Goal: Check status: Check status

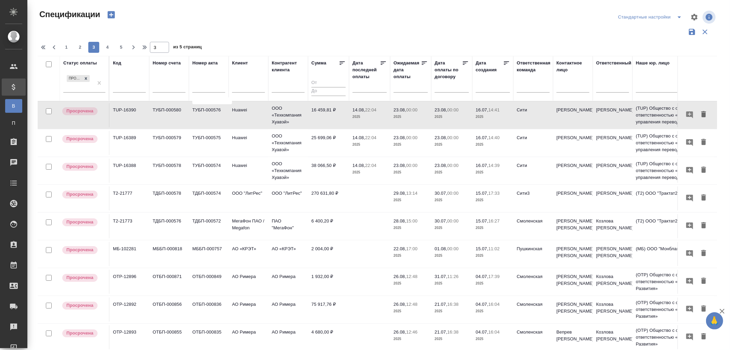
click at [405, 111] on p "23.08," at bounding box center [400, 109] width 13 height 5
click at [284, 88] on input "text" at bounding box center [288, 88] width 33 height 9
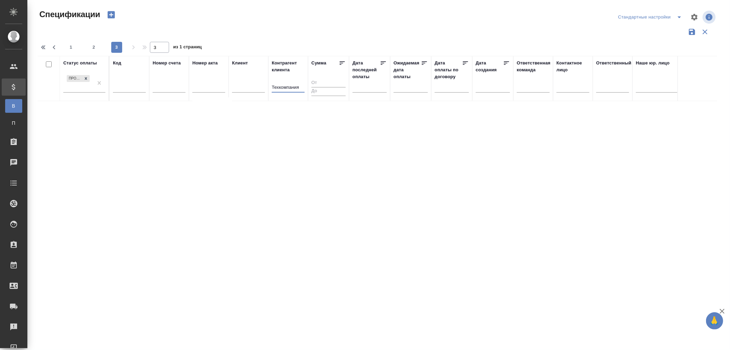
type input "Техкомпания х"
type input "1"
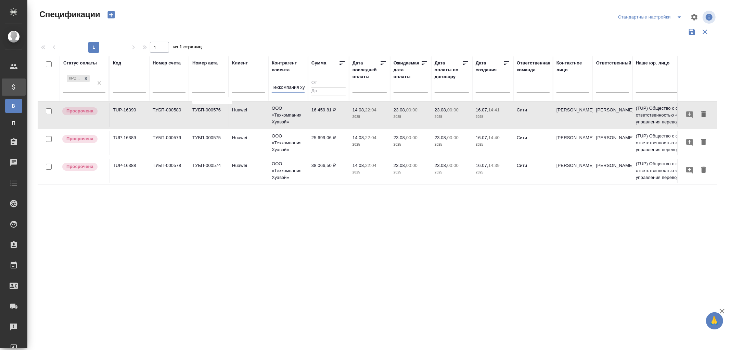
scroll to position [0, 2]
type input "Техкомпания хуа"
drag, startPoint x: 272, startPoint y: 87, endPoint x: 343, endPoint y: 90, distance: 70.9
click at [343, 90] on tr "Статус оплаты Просрочена Код Номер счета Номер акта [PERSON_NAME] клиента Техко…" at bounding box center [482, 78] width 889 height 45
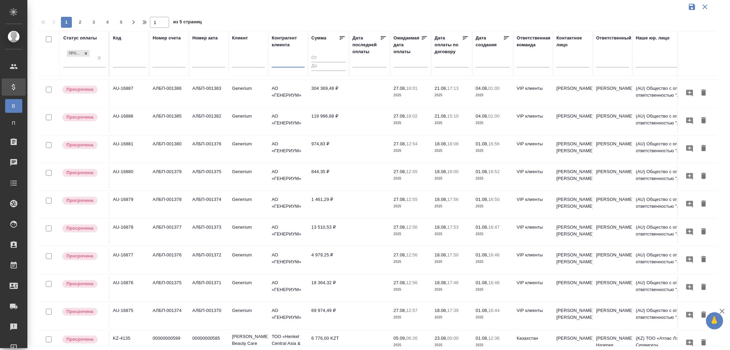
scroll to position [444, 0]
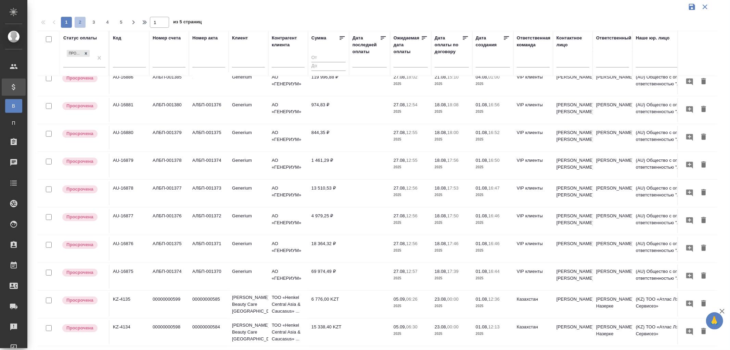
click at [80, 21] on span "2" at bounding box center [80, 22] width 11 height 7
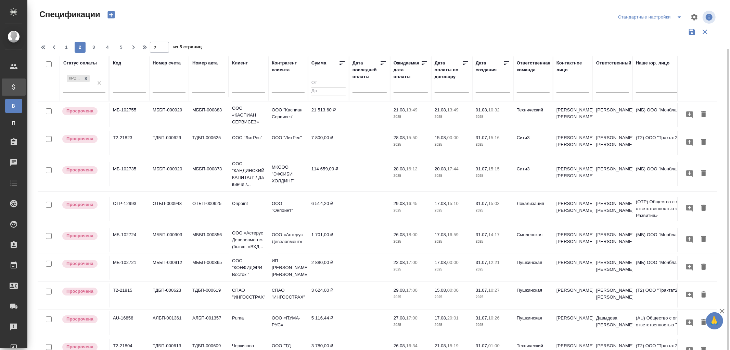
scroll to position [25, 0]
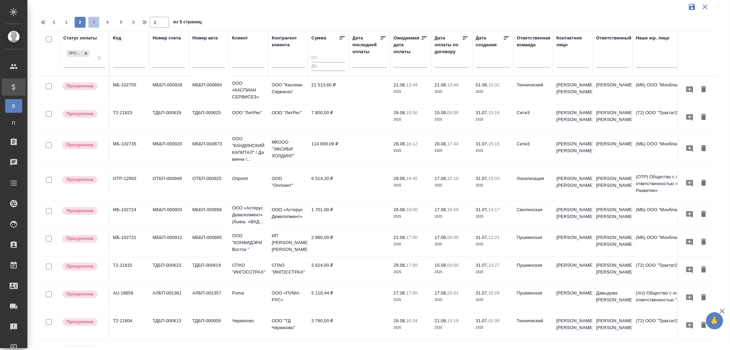
click at [94, 24] on span "3" at bounding box center [93, 22] width 11 height 7
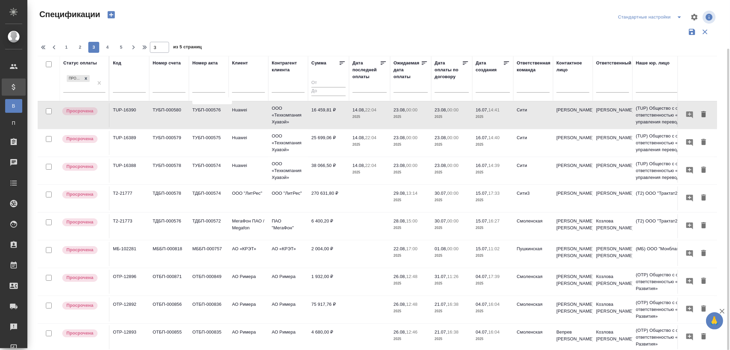
scroll to position [38, 0]
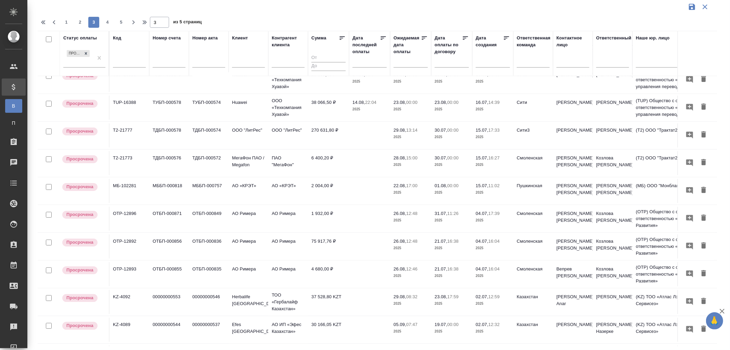
click at [406, 185] on p "22.08," at bounding box center [400, 185] width 13 height 5
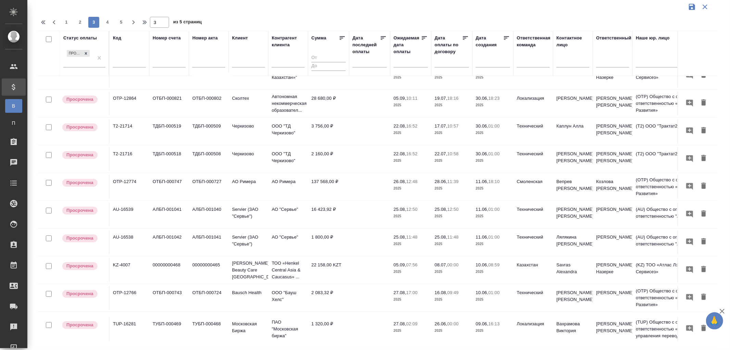
scroll to position [437, 0]
click at [106, 20] on span "4" at bounding box center [107, 22] width 11 height 7
type input "4"
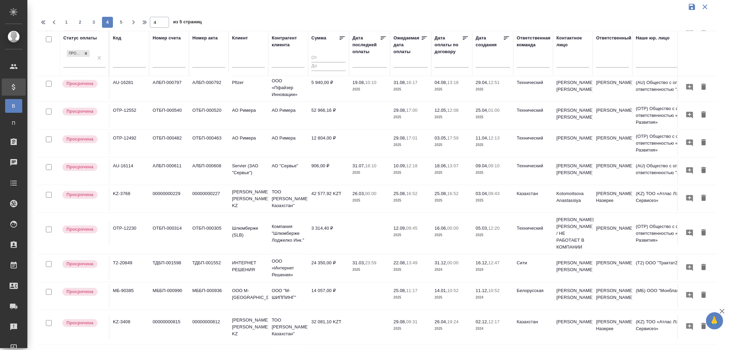
scroll to position [190, 0]
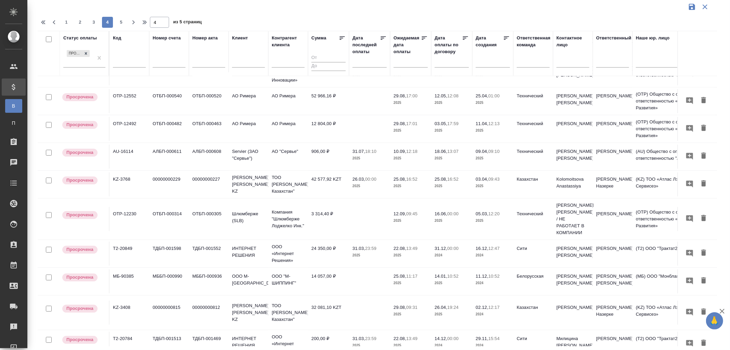
click at [405, 246] on p "22.08," at bounding box center [400, 248] width 13 height 5
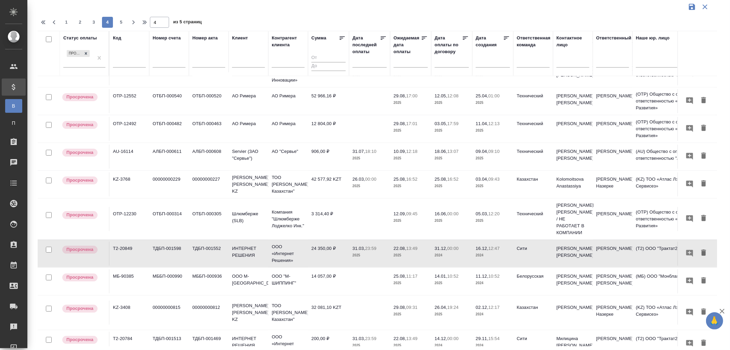
click at [405, 246] on p "22.08," at bounding box center [400, 248] width 13 height 5
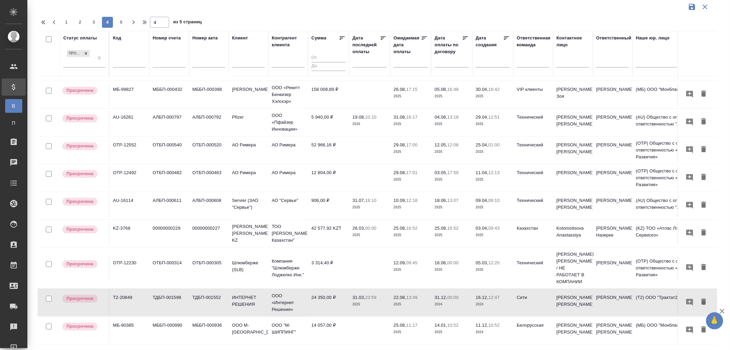
scroll to position [53, 0]
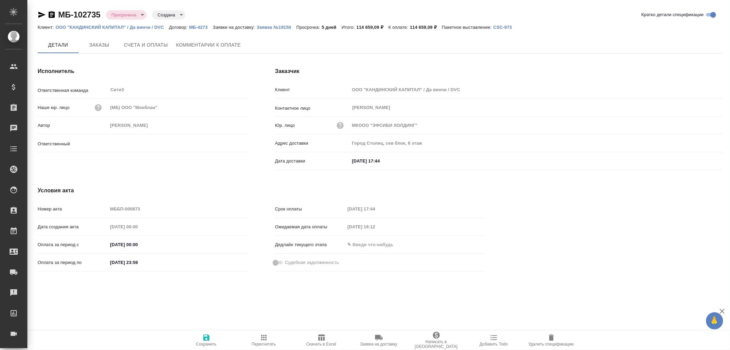
type input "[PERSON_NAME]"
click at [52, 12] on icon "button" at bounding box center [52, 14] width 6 height 7
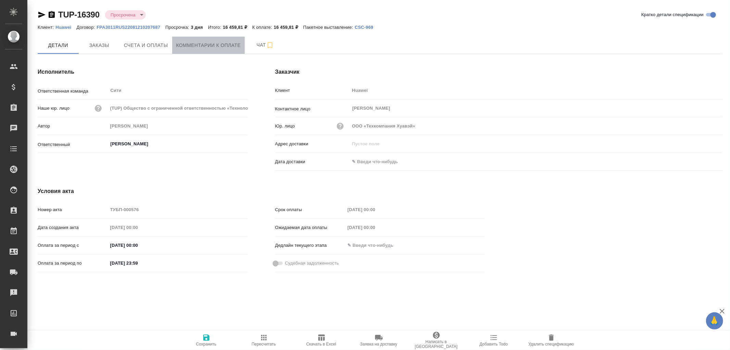
click at [191, 46] on span "Комментарии к оплате" at bounding box center [208, 45] width 65 height 9
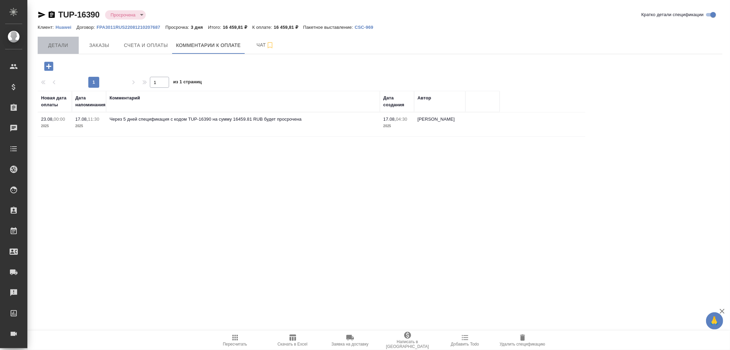
click at [61, 45] on span "Детали" at bounding box center [58, 45] width 33 height 9
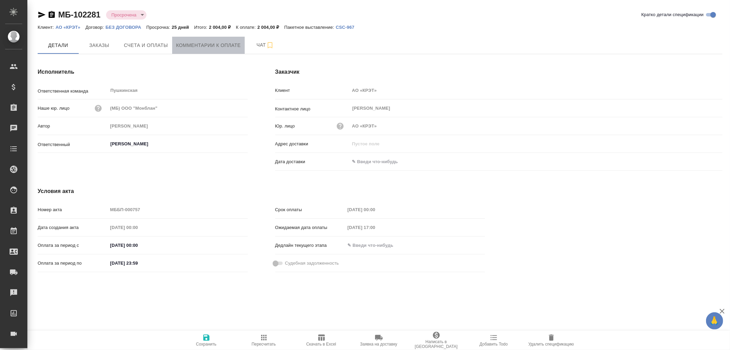
click at [199, 43] on span "Комментарии к оплате" at bounding box center [208, 45] width 65 height 9
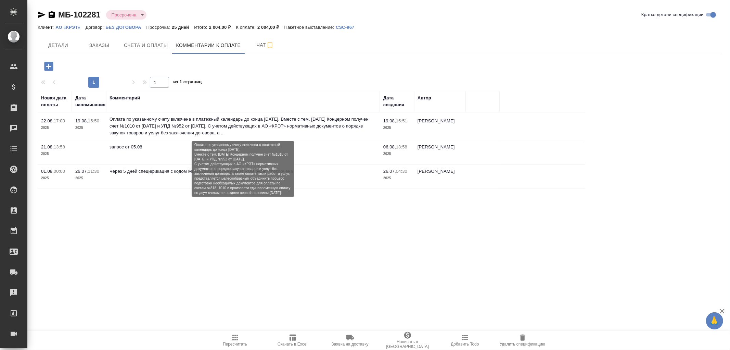
click at [304, 123] on p "Оплата по указанному счету включена в платежный календарь до конца августа 2025…" at bounding box center [243, 126] width 267 height 21
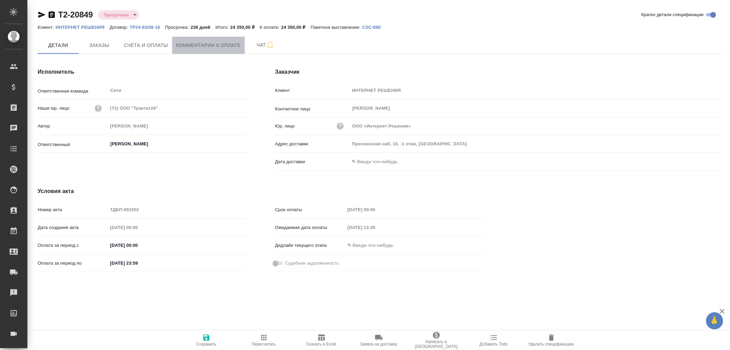
click at [200, 44] on span "Комментарии к оплате" at bounding box center [208, 45] width 65 height 9
click at [200, 46] on span "Комментарии к оплате" at bounding box center [208, 45] width 65 height 9
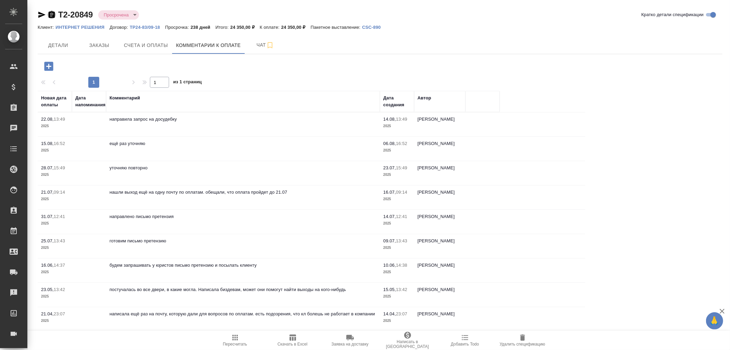
click at [52, 16] on icon "button" at bounding box center [52, 14] width 6 height 7
